Goal: Task Accomplishment & Management: Use online tool/utility

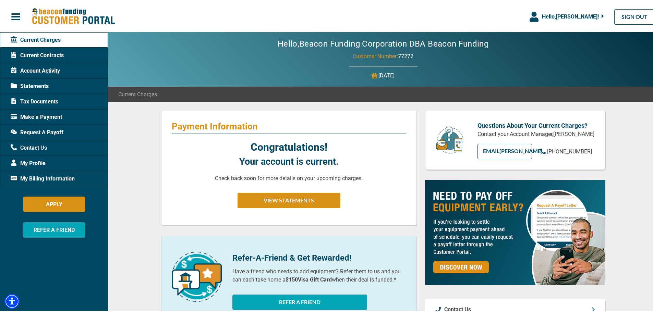
click at [554, 17] on span "Hello, [PERSON_NAME] !" at bounding box center [570, 15] width 57 height 7
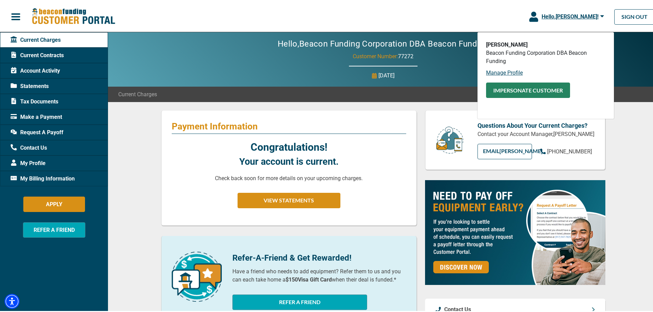
click at [517, 88] on button "Impersonate Customer" at bounding box center [528, 88] width 84 height 15
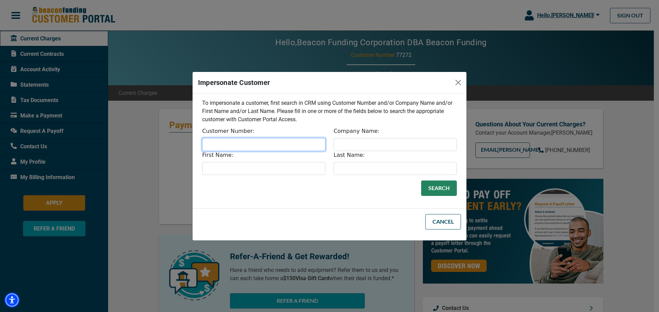
click at [302, 148] on input "Customer Number:" at bounding box center [263, 144] width 123 height 13
type input "30671"
click at [440, 189] on button "Search" at bounding box center [439, 188] width 36 height 15
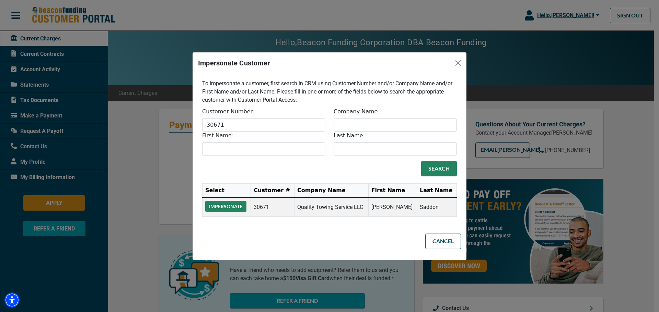
click at [241, 211] on button "Impersonate" at bounding box center [225, 206] width 41 height 11
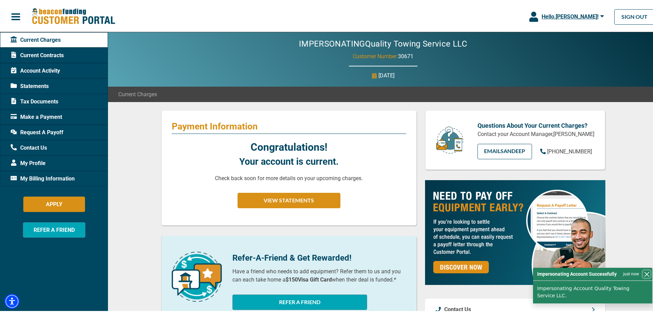
click at [643, 277] on button "Close" at bounding box center [646, 273] width 7 height 7
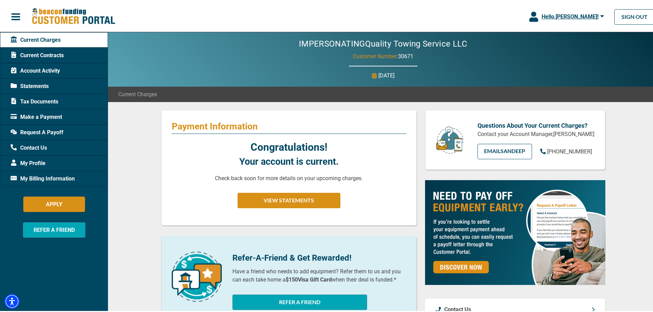
click at [50, 67] on span "Account Activity" at bounding box center [35, 70] width 49 height 8
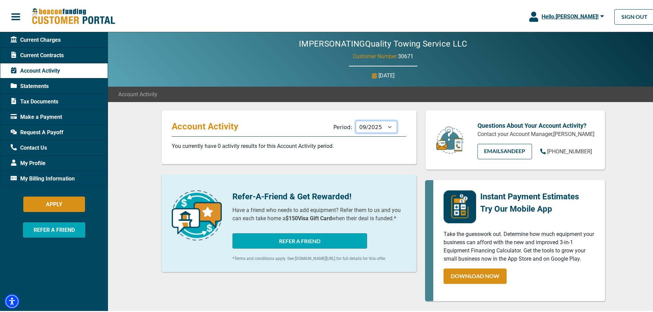
click at [378, 124] on select "10/2025 09/2025 08/2025 07/2025 06/2025 05/2025 04/2025 03/2025 02/2025 01/2025…" at bounding box center [376, 126] width 41 height 12
select select "08/2025"
click at [356, 120] on select "10/2025 09/2025 08/2025 07/2025 06/2025 05/2025 04/2025 03/2025 02/2025 01/2025…" at bounding box center [376, 126] width 41 height 12
click at [48, 83] on span "Statements" at bounding box center [30, 85] width 38 height 8
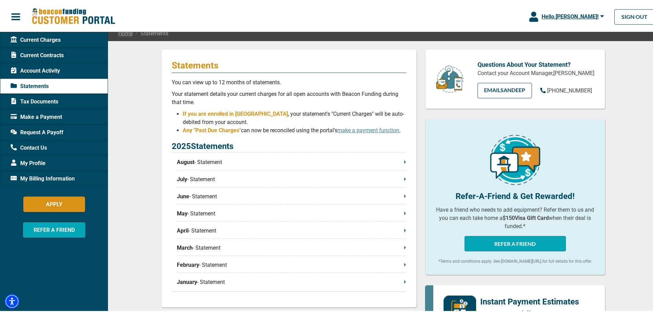
scroll to position [69, 0]
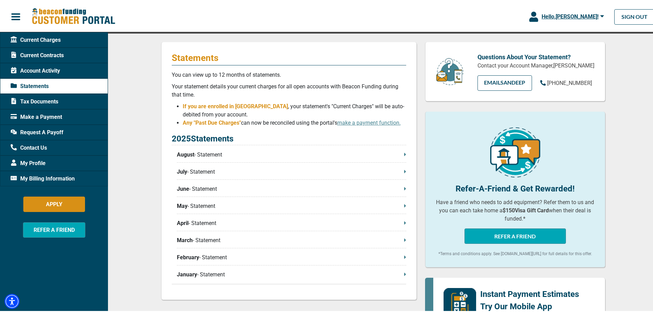
click at [201, 156] on p "August - Statement" at bounding box center [291, 154] width 229 height 8
click at [32, 35] on span "Current Charges" at bounding box center [36, 39] width 50 height 8
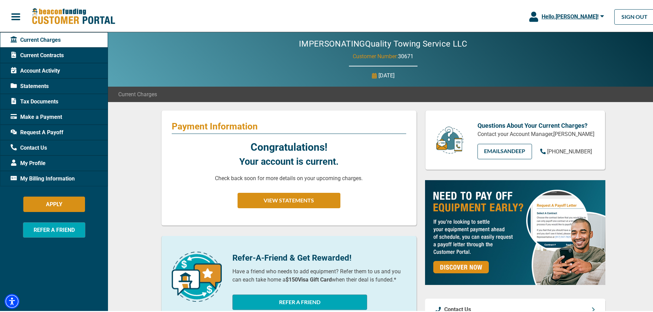
click at [390, 149] on div "Congratulations! Your account is current. Check back soon for more details on y…" at bounding box center [289, 176] width 235 height 76
click at [62, 54] on span "Current Contracts" at bounding box center [37, 54] width 53 height 8
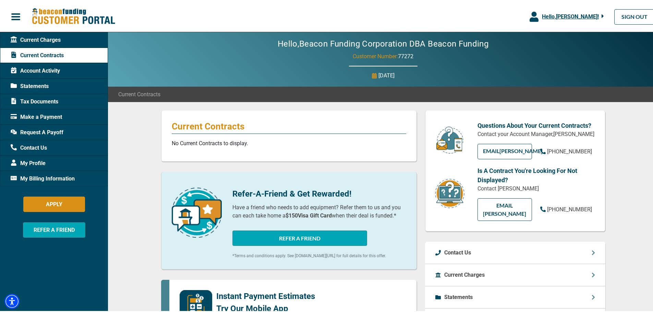
click at [569, 12] on span "Hello, [PERSON_NAME] !" at bounding box center [570, 15] width 57 height 7
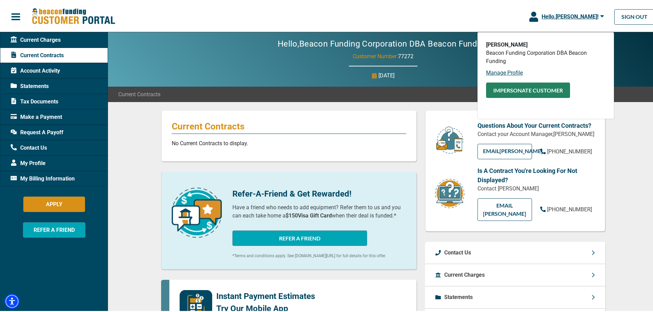
click at [524, 92] on button "Impersonate Customer" at bounding box center [528, 88] width 84 height 15
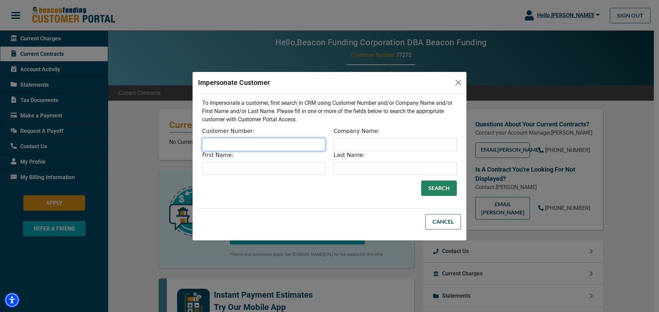
click at [230, 144] on input "Customer Number:" at bounding box center [263, 144] width 123 height 13
click at [218, 147] on input "30761" at bounding box center [263, 144] width 123 height 13
type input "30671"
click at [434, 191] on button "Search" at bounding box center [439, 188] width 36 height 15
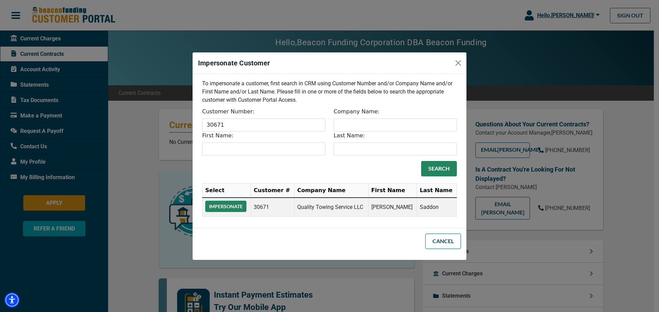
click at [229, 211] on button "Impersonate" at bounding box center [225, 206] width 41 height 11
